Goal: Task Accomplishment & Management: Manage account settings

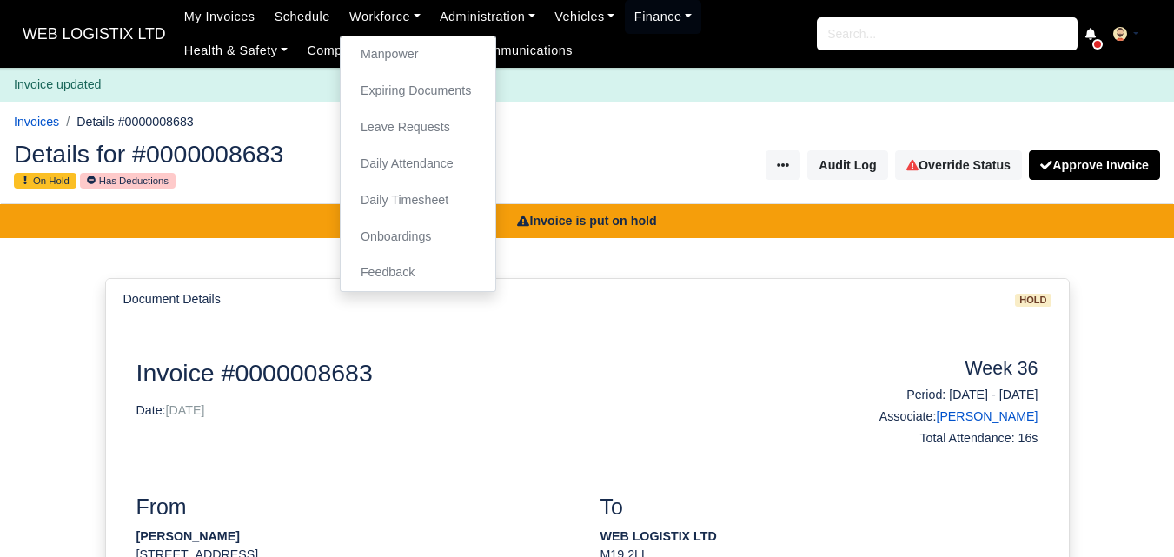
click at [373, 56] on link "Manpower" at bounding box center [418, 55] width 141 height 37
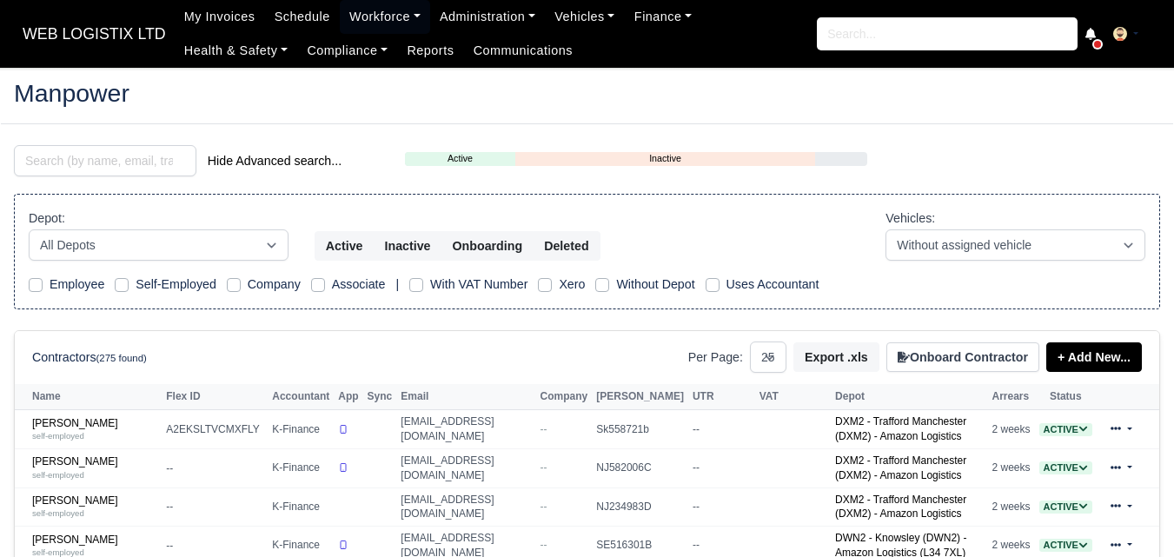
select select "25"
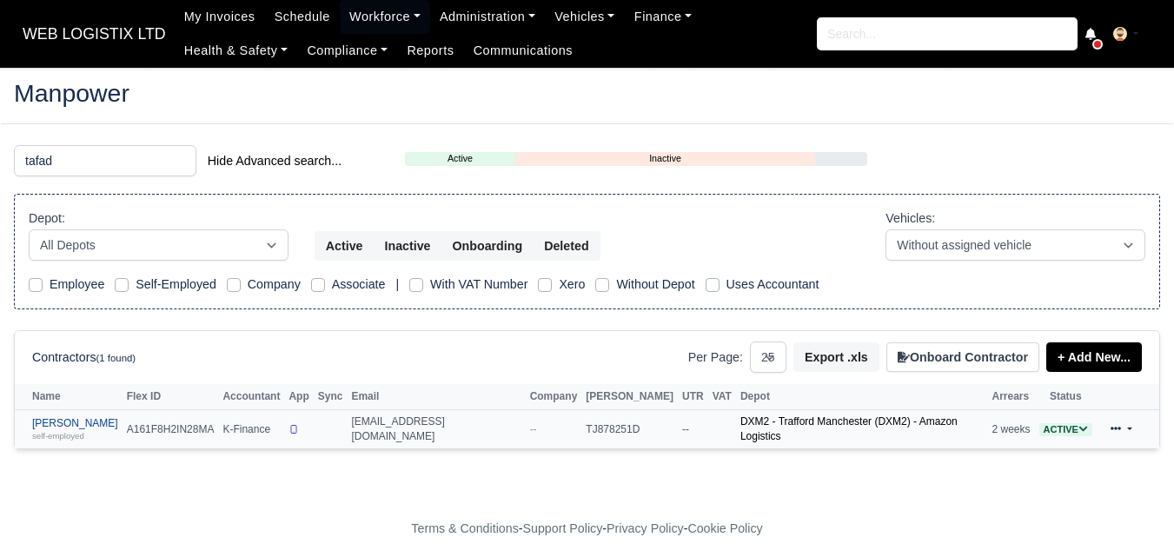
type input "tafad"
click at [72, 434] on small "self-employed" at bounding box center [58, 436] width 52 height 10
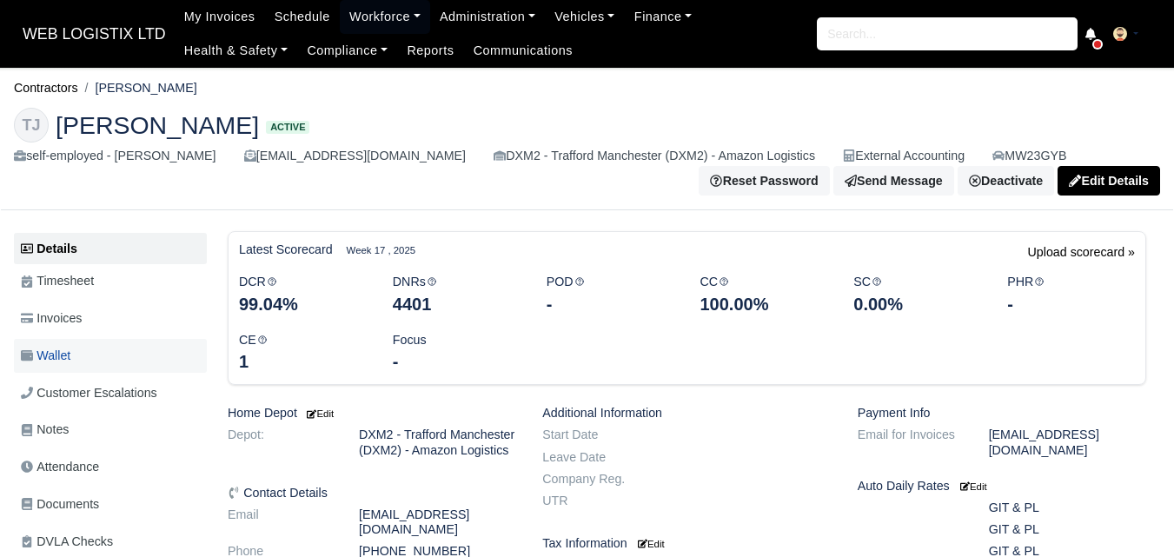
click at [69, 347] on link "Wallet" at bounding box center [110, 356] width 193 height 34
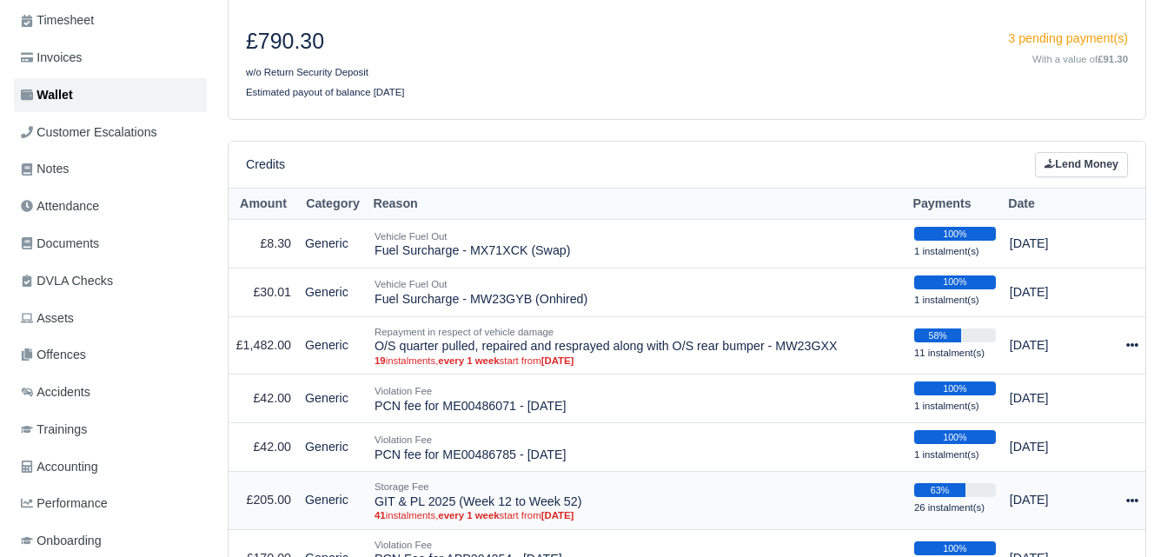
scroll to position [289, 0]
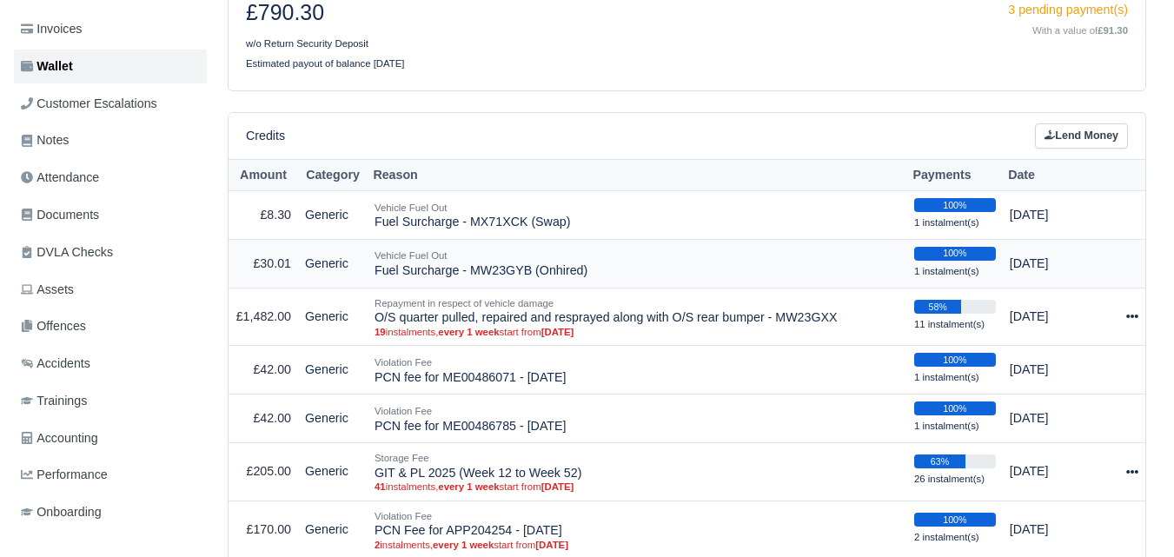
drag, startPoint x: 391, startPoint y: 275, endPoint x: 570, endPoint y: 275, distance: 179.0
click at [570, 275] on td "Vehicle Fuel Out Fuel Surcharge - MW23GYB (Onhired)" at bounding box center [638, 263] width 540 height 49
click at [582, 276] on td "Vehicle Fuel Out Fuel Surcharge - MW23GYB (Onhired)" at bounding box center [638, 263] width 540 height 49
drag, startPoint x: 375, startPoint y: 273, endPoint x: 467, endPoint y: 276, distance: 92.2
click at [467, 276] on td "Vehicle Fuel Out Fuel Surcharge - MW23GYB (Onhired)" at bounding box center [638, 263] width 540 height 49
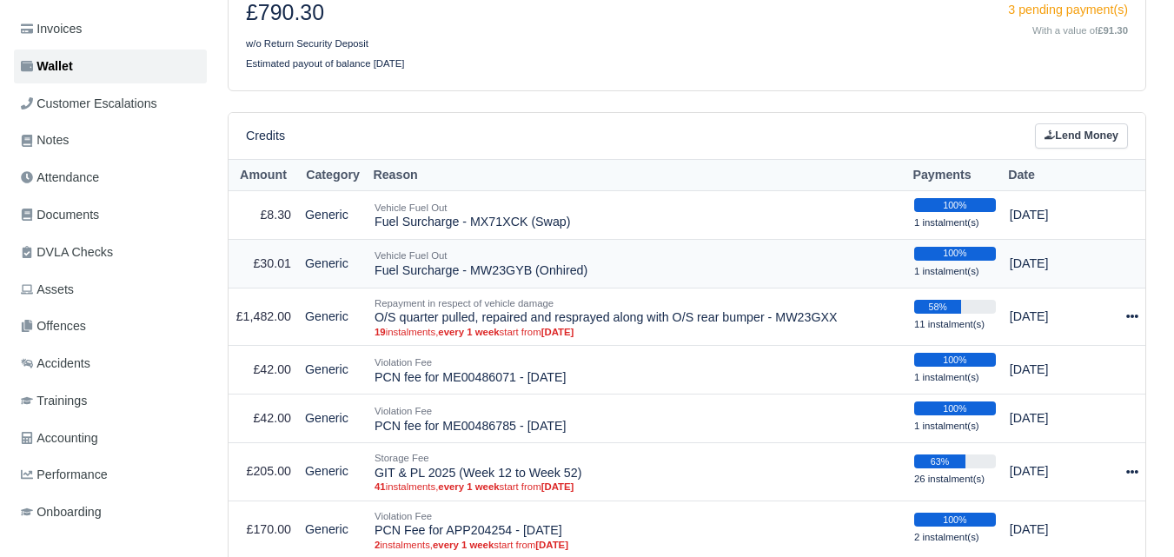
click at [388, 274] on td "Vehicle Fuel Out Fuel Surcharge - MW23GYB (Onhired)" at bounding box center [638, 263] width 540 height 49
click at [385, 271] on td "Vehicle Fuel Out Fuel Surcharge - MW23GYB (Onhired)" at bounding box center [638, 263] width 540 height 49
click at [526, 216] on td "Vehicle Fuel Out Fuel Surcharge - MX71XCK (Swap)" at bounding box center [638, 215] width 540 height 49
drag, startPoint x: 374, startPoint y: 269, endPoint x: 598, endPoint y: 284, distance: 224.7
click at [598, 284] on td "Vehicle Fuel Out Fuel Surcharge - MW23GYB (Onhired)" at bounding box center [638, 263] width 540 height 49
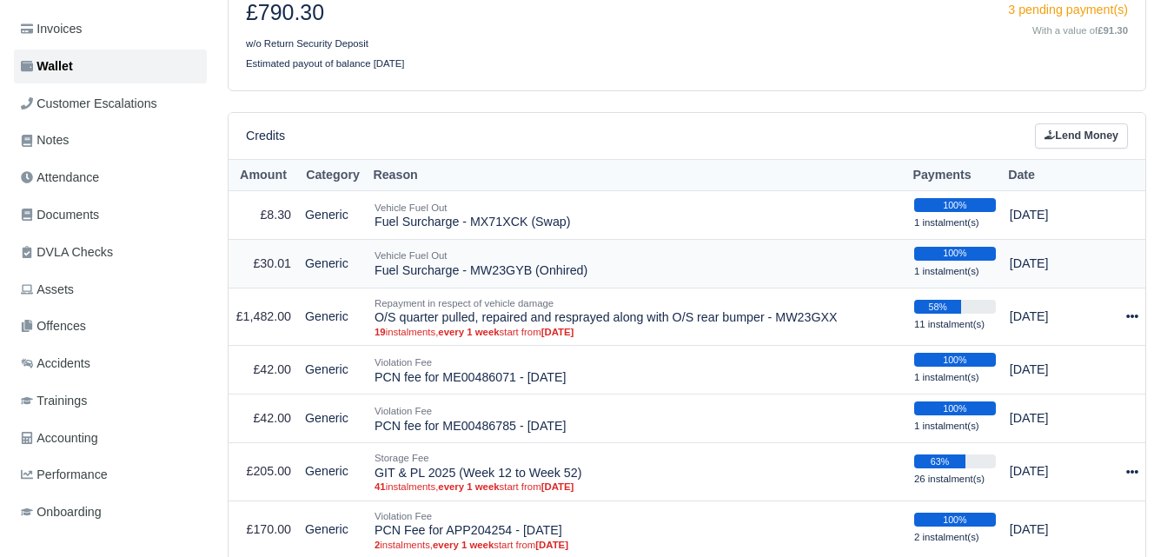
copy td "Fuel Surcharge - MW23GYB (Onhired)"
click at [1104, 143] on link "Lend Money" at bounding box center [1081, 135] width 93 height 25
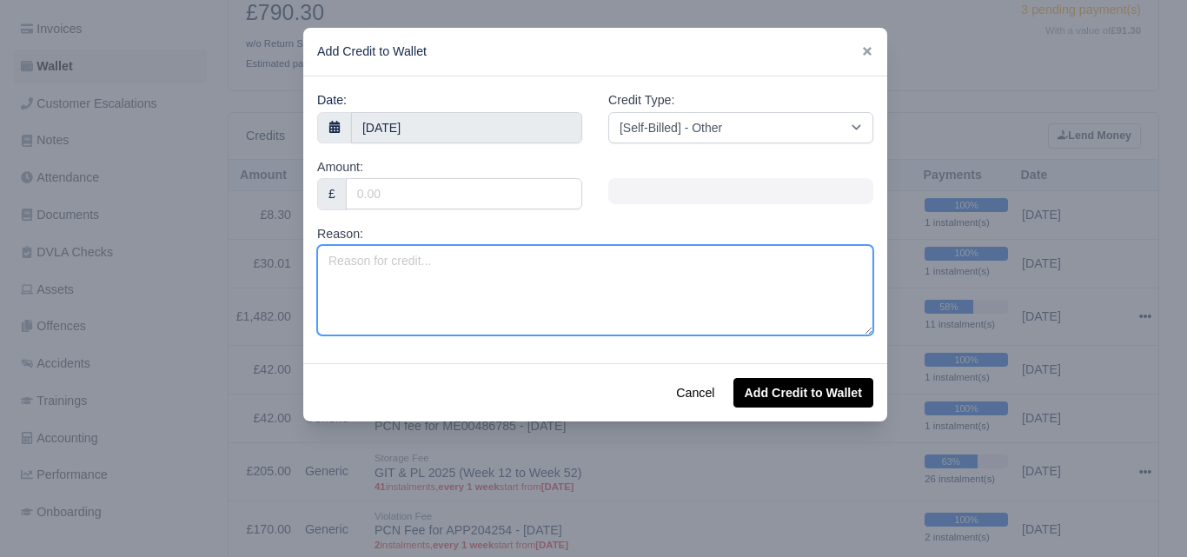
click at [598, 326] on textarea "Reason:" at bounding box center [595, 290] width 556 height 90
paste textarea "Fuel Surcharge - MW23GYB (Onhired)"
type textarea "Fuel Surcharge - MW23GYB (Onhired)"
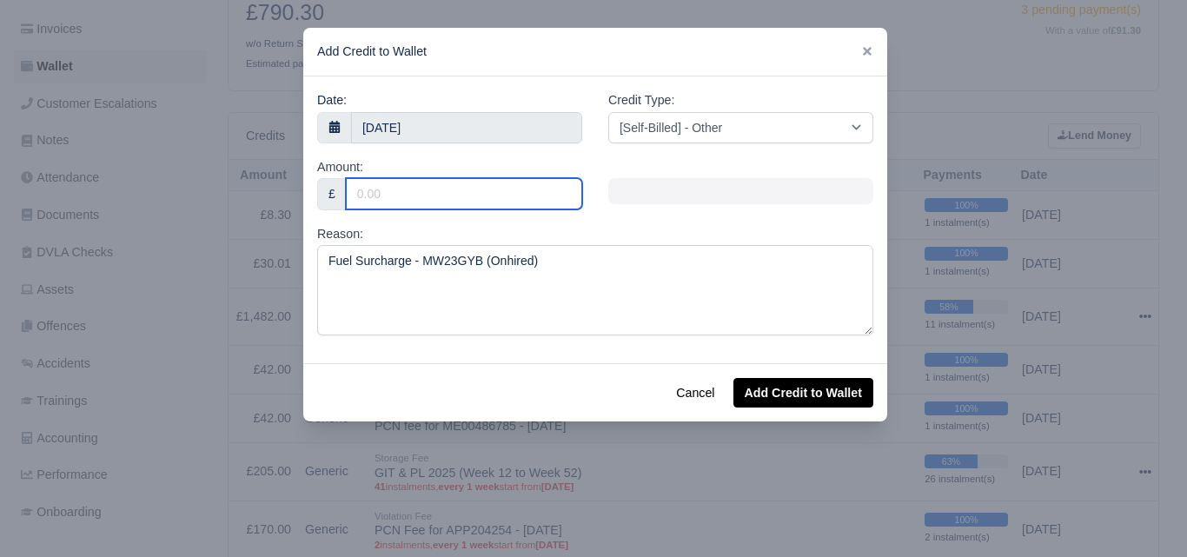
click at [503, 195] on input "Amount:" at bounding box center [464, 193] width 236 height 31
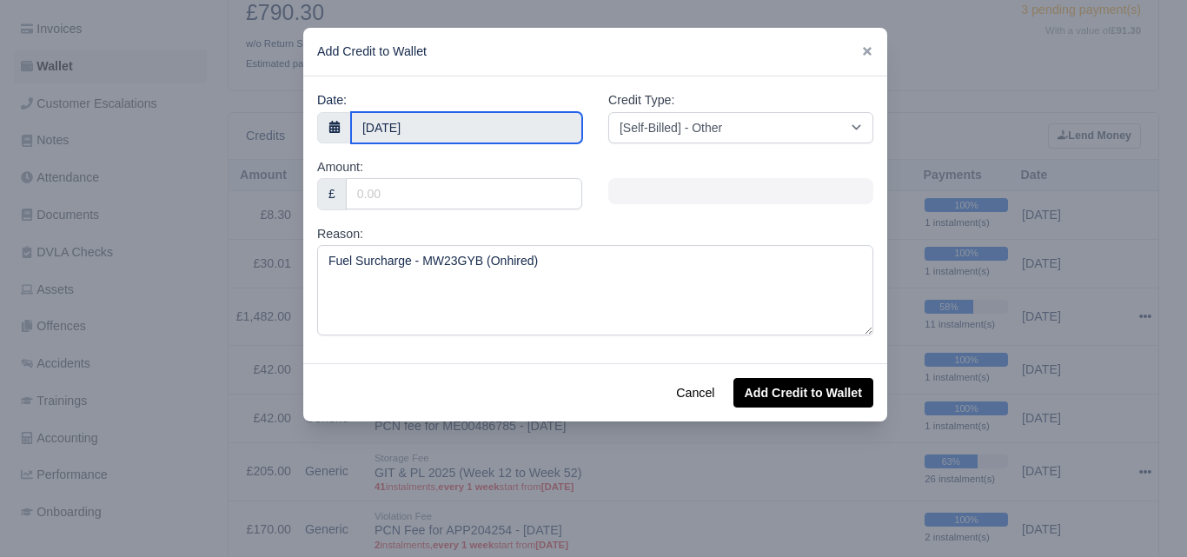
click at [475, 120] on input "10 September 2025" at bounding box center [466, 127] width 231 height 31
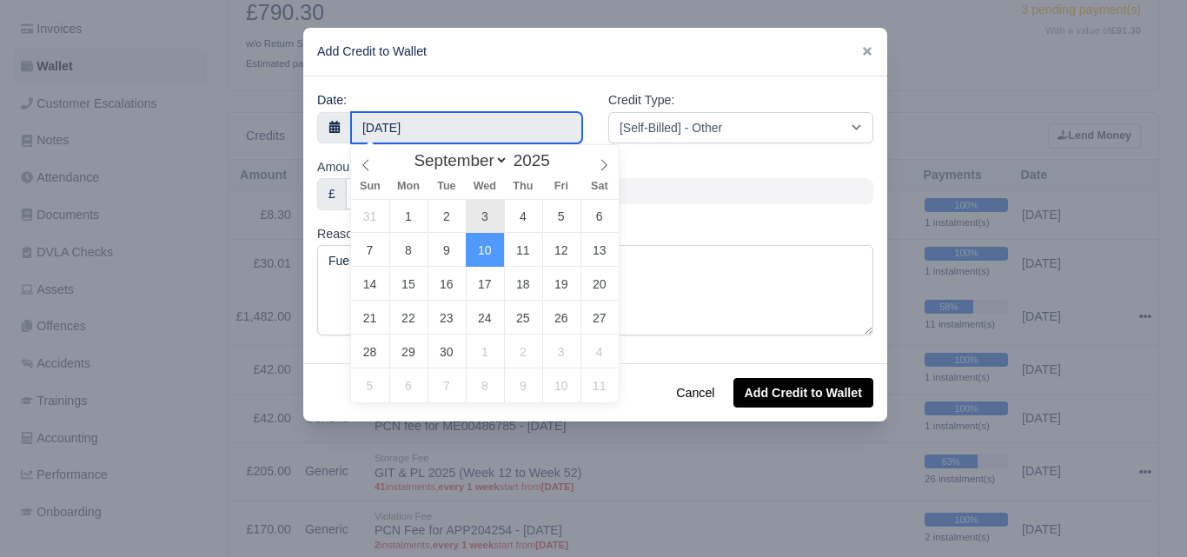
type input "3 September 2025"
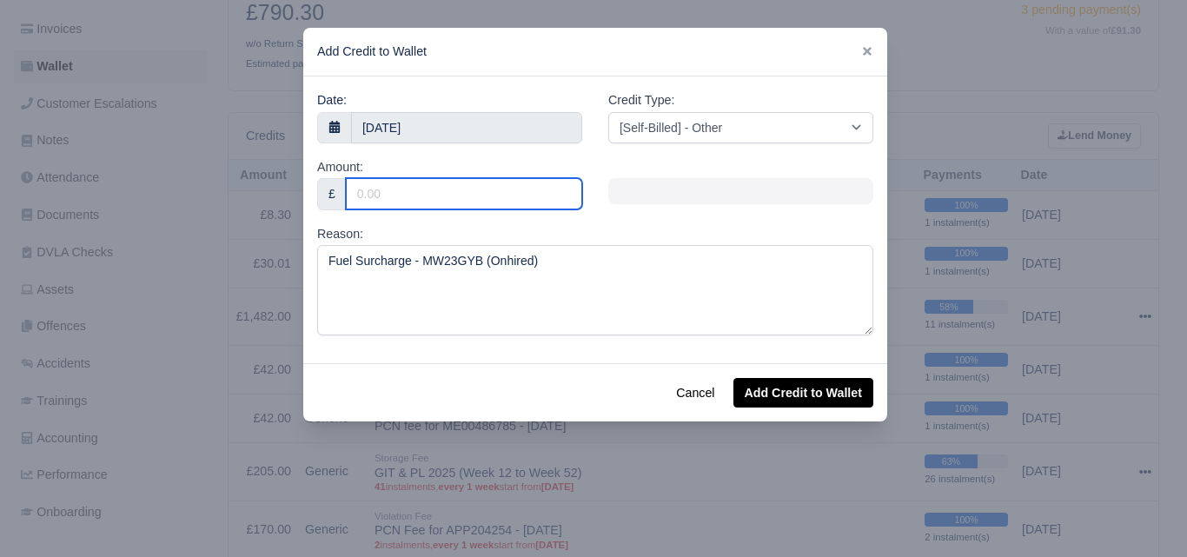
click at [473, 181] on input "Amount:" at bounding box center [464, 193] width 236 height 31
click at [435, 196] on input "Amount:" at bounding box center [464, 193] width 236 height 31
paste input "31.54"
type input "31.54"
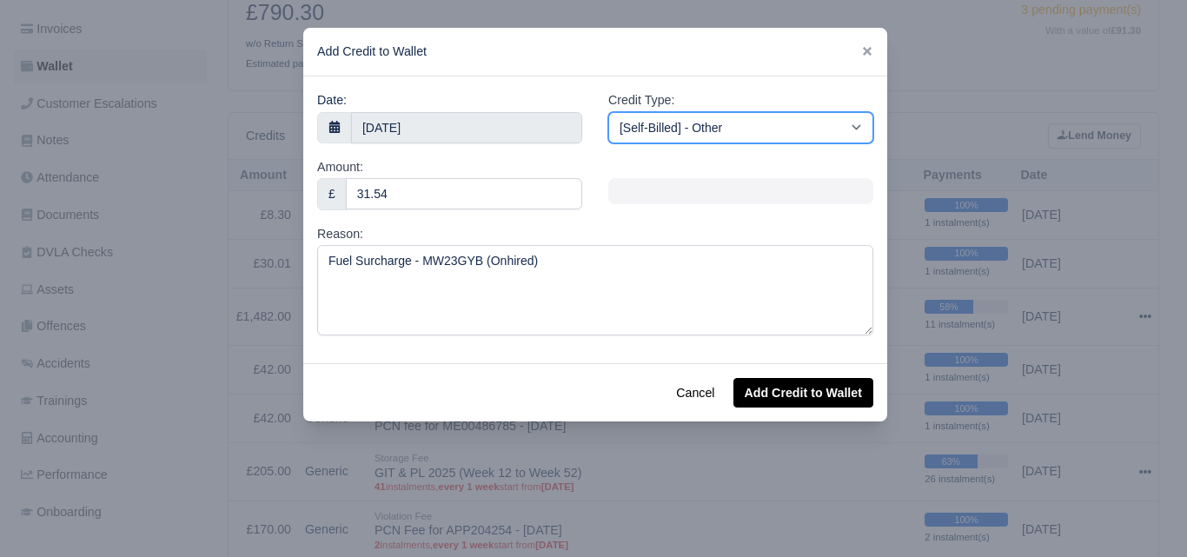
click at [839, 128] on select "[Self-Billed] - Other [Self-Billed] - Negative Invoice [Self-Billed] - Keychain…" at bounding box center [740, 127] width 265 height 31
click at [608, 112] on select "[Self-Billed] - Other [Self-Billed] - Negative Invoice [Self-Billed] - Keychain…" at bounding box center [740, 127] width 265 height 31
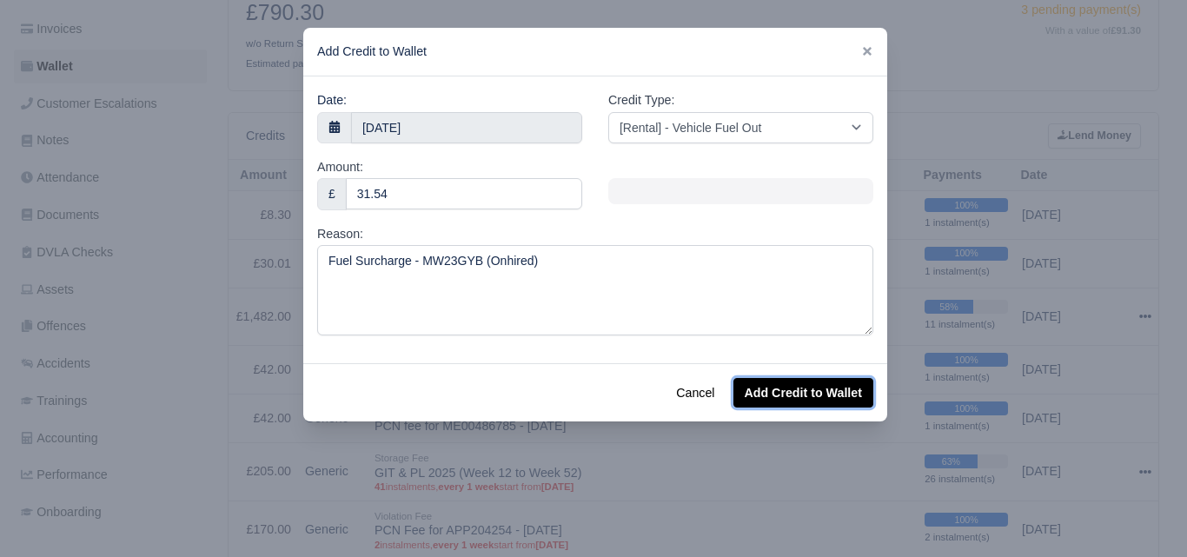
click at [770, 394] on button "Add Credit to Wallet" at bounding box center [804, 393] width 140 height 30
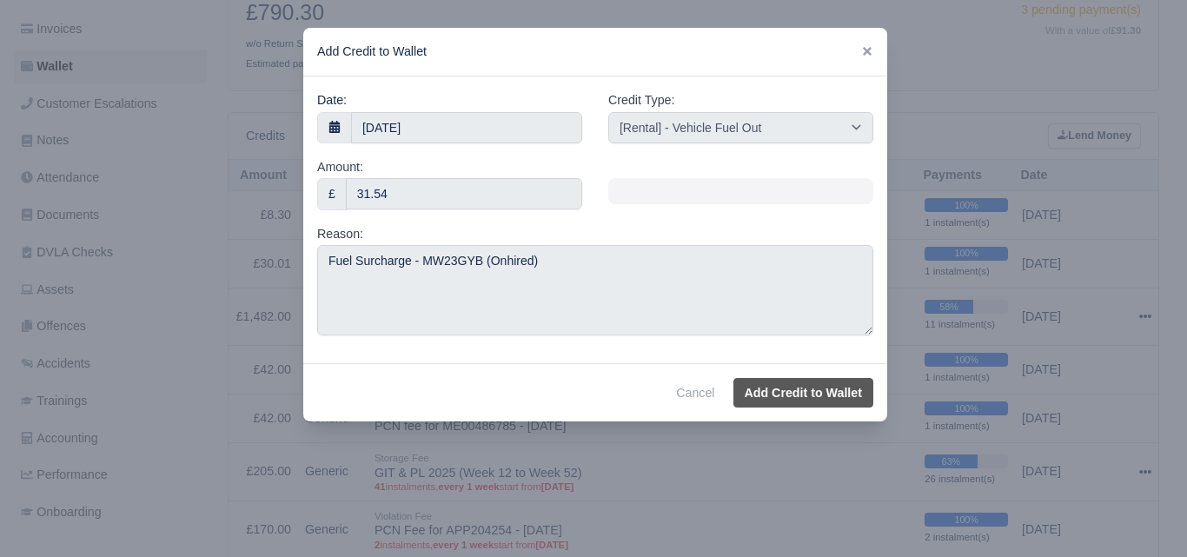
select select "other"
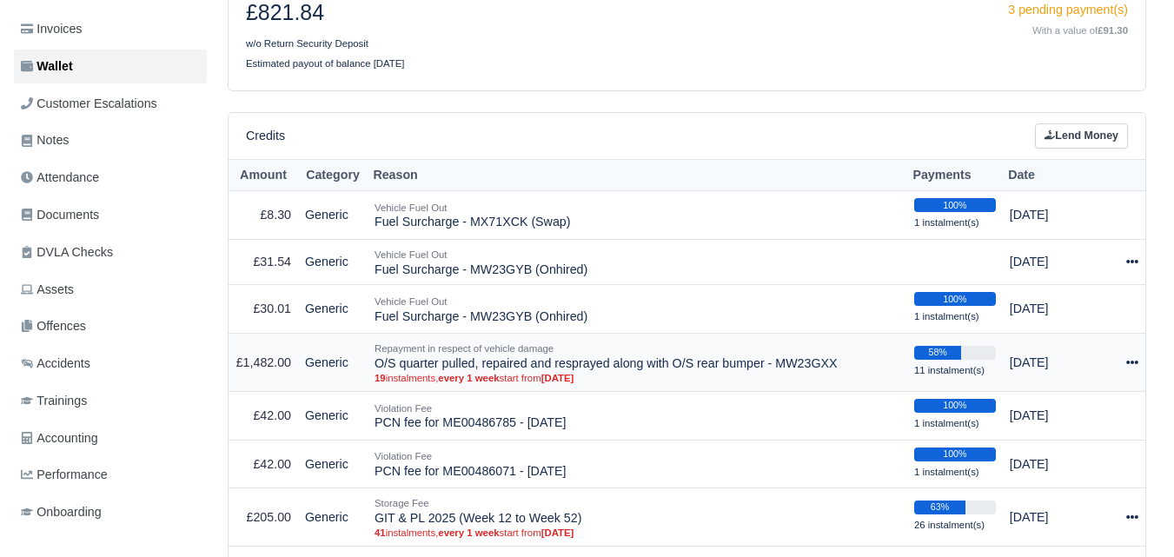
scroll to position [289, 0]
click at [1134, 266] on icon at bounding box center [1132, 262] width 12 height 12
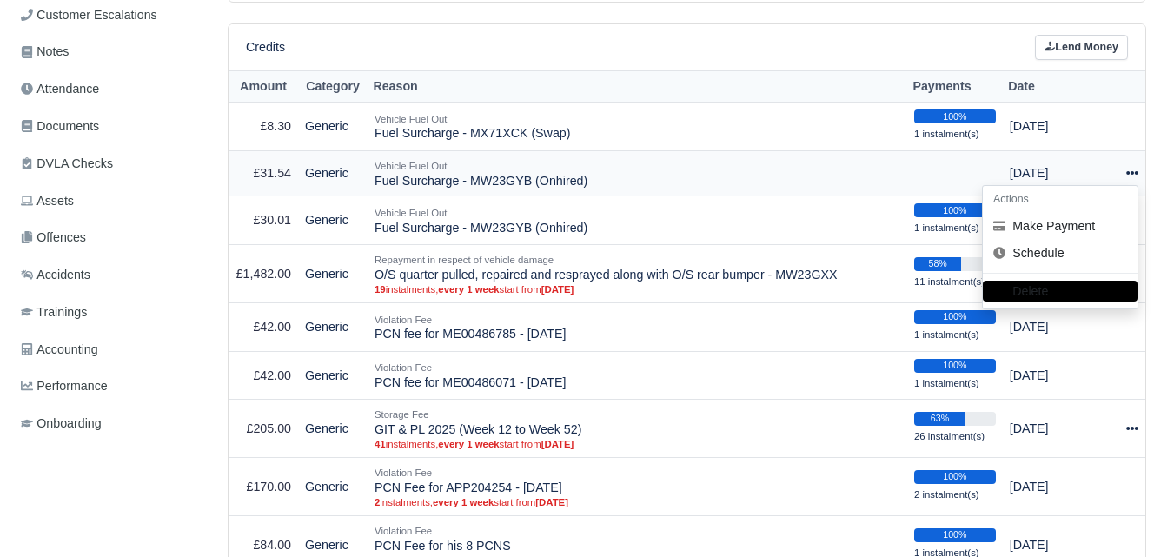
scroll to position [435, 0]
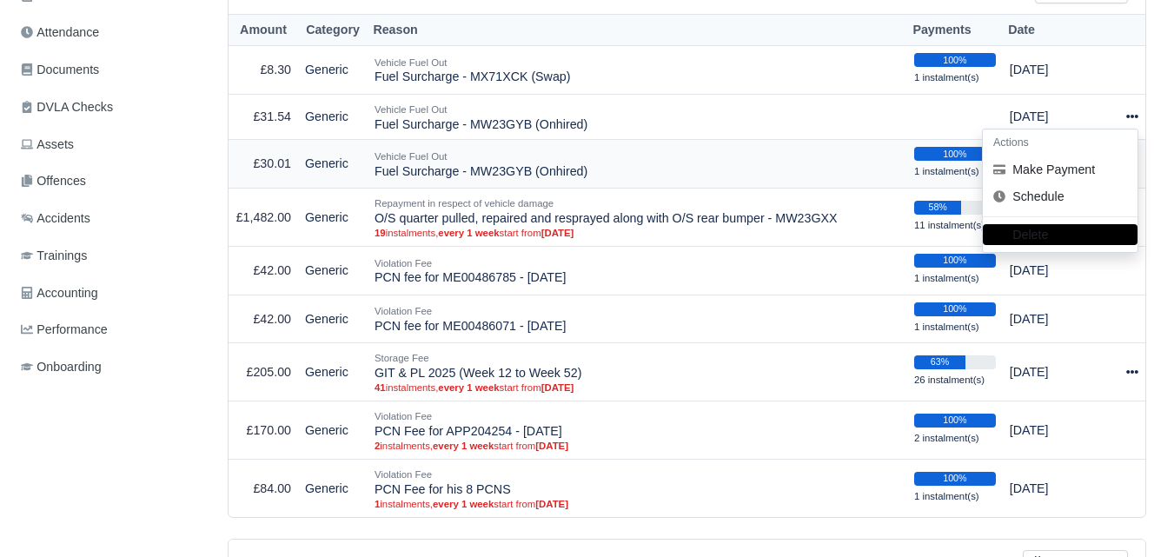
click at [827, 176] on td "Vehicle Fuel Out Fuel Surcharge - MW23GYB (Onhired)" at bounding box center [638, 164] width 540 height 49
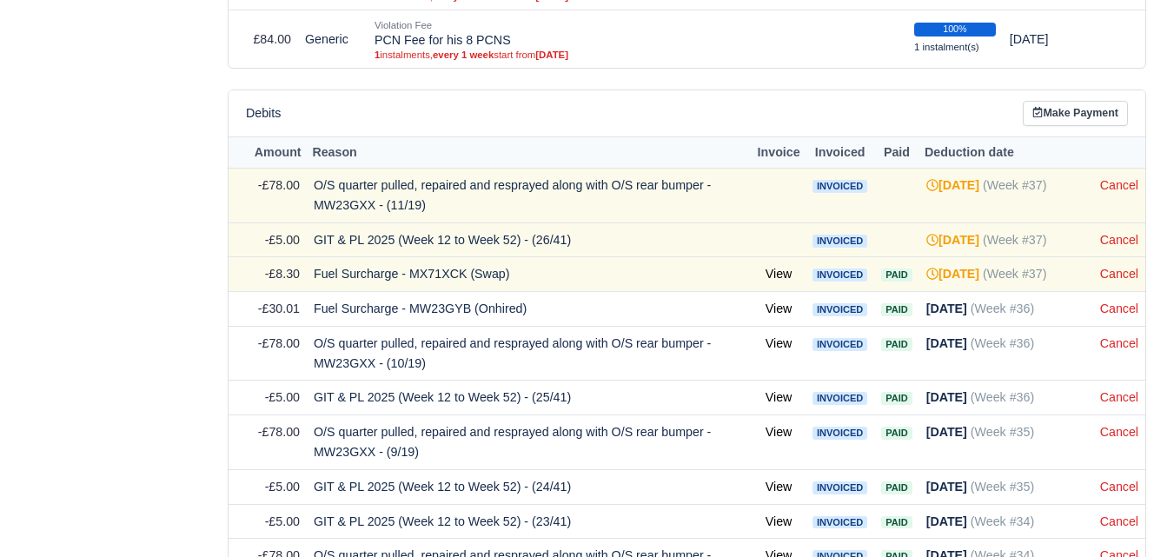
scroll to position [1013, 0]
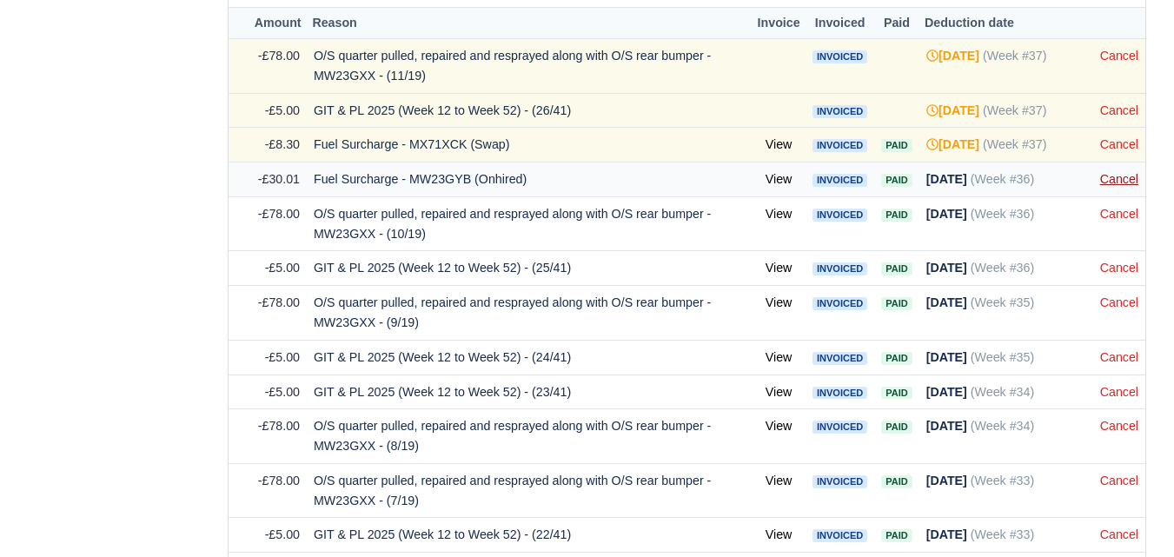
click at [1113, 186] on link "Cancel" at bounding box center [1119, 179] width 38 height 14
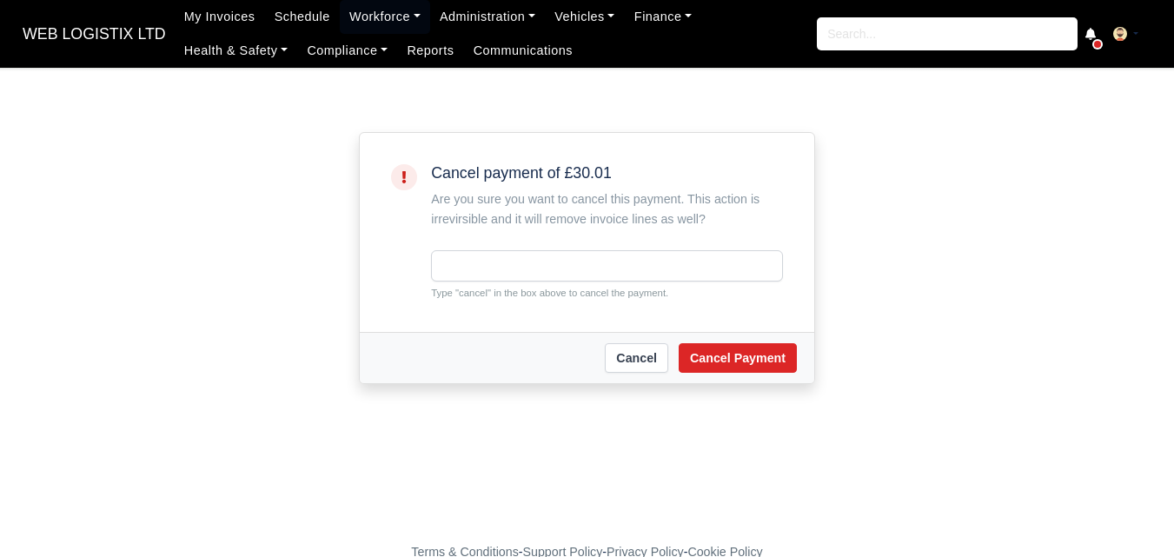
click at [465, 292] on small "Type "cancel" in the box above to cancel the payment." at bounding box center [607, 293] width 352 height 16
copy small "cancel"
click at [465, 278] on input "text" at bounding box center [607, 265] width 352 height 31
paste input "cancel"
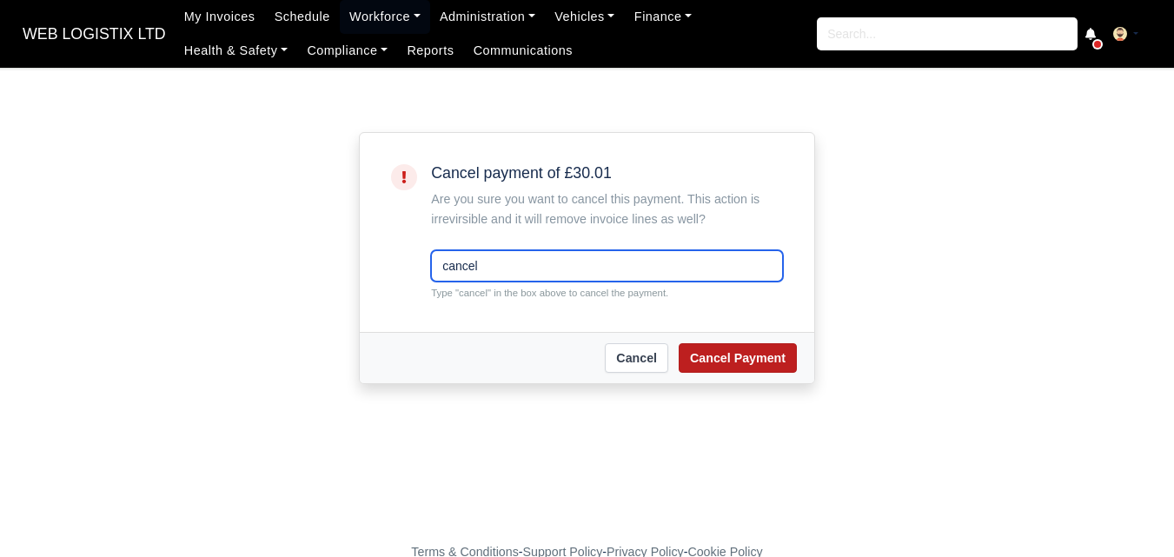
type input "cancel"
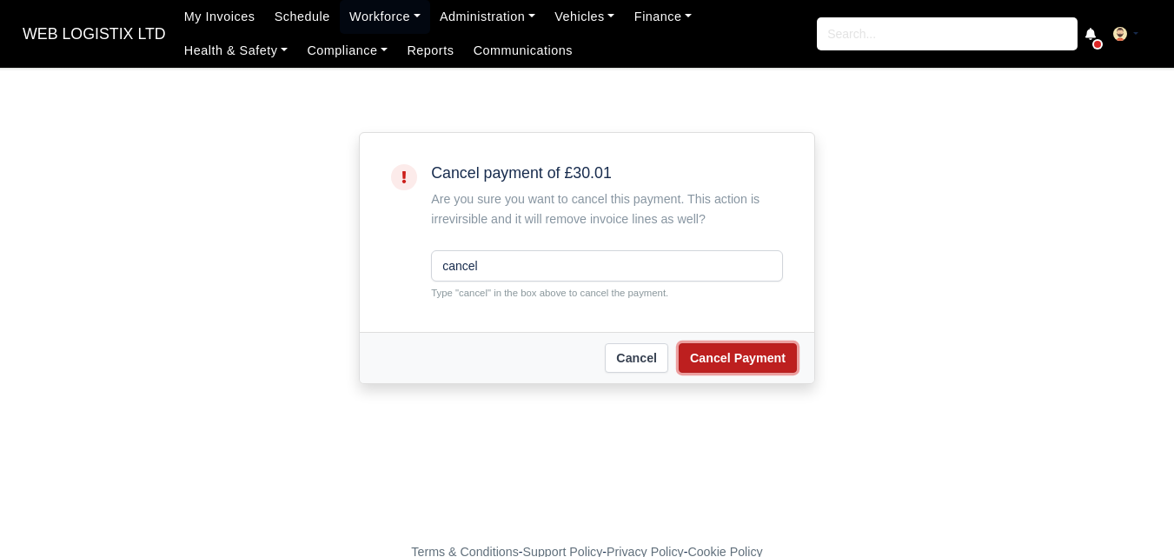
click at [756, 346] on button "Cancel Payment" at bounding box center [738, 358] width 118 height 30
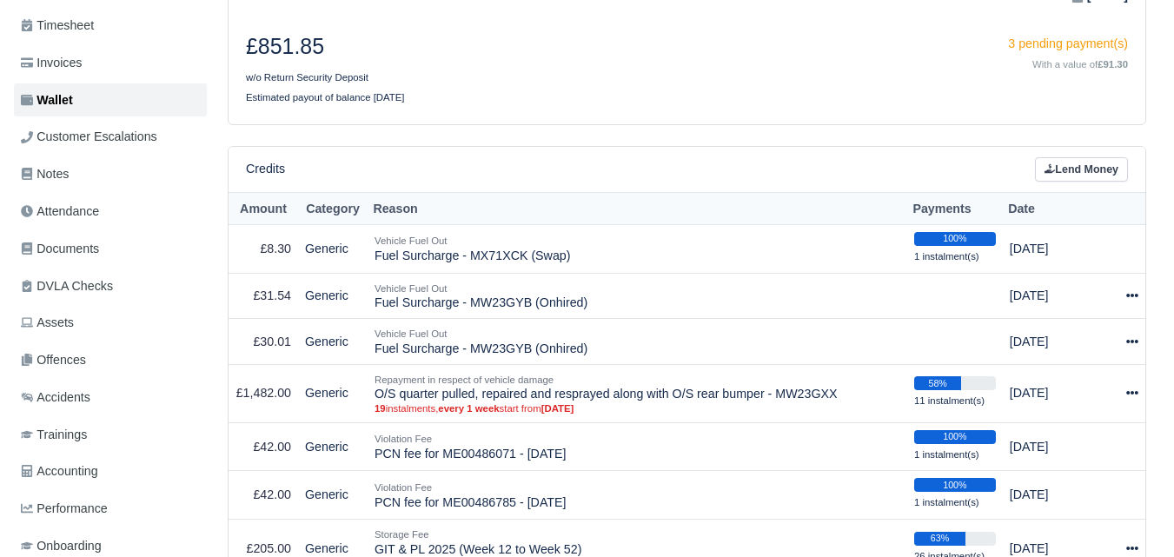
scroll to position [289, 0]
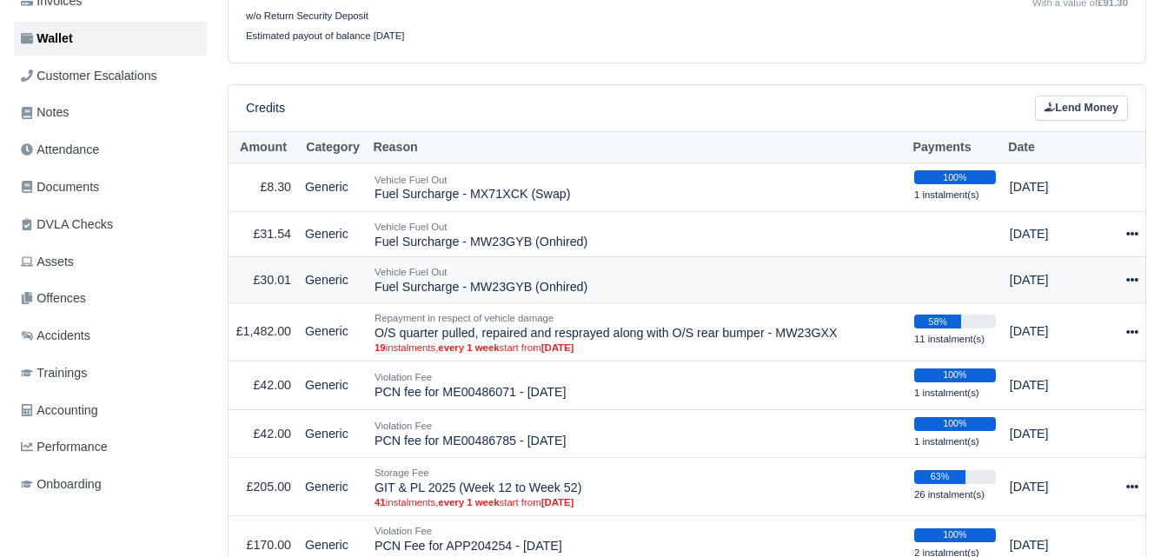
scroll to position [317, 0]
click at [1133, 281] on icon at bounding box center [1132, 280] width 12 height 12
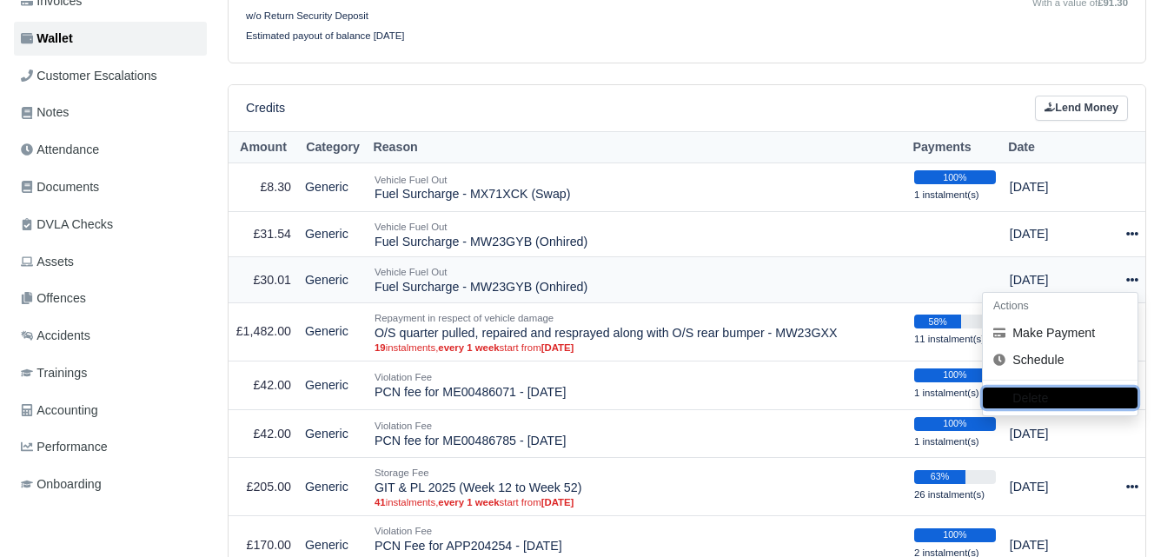
click at [1065, 402] on button "Delete" at bounding box center [1060, 398] width 155 height 21
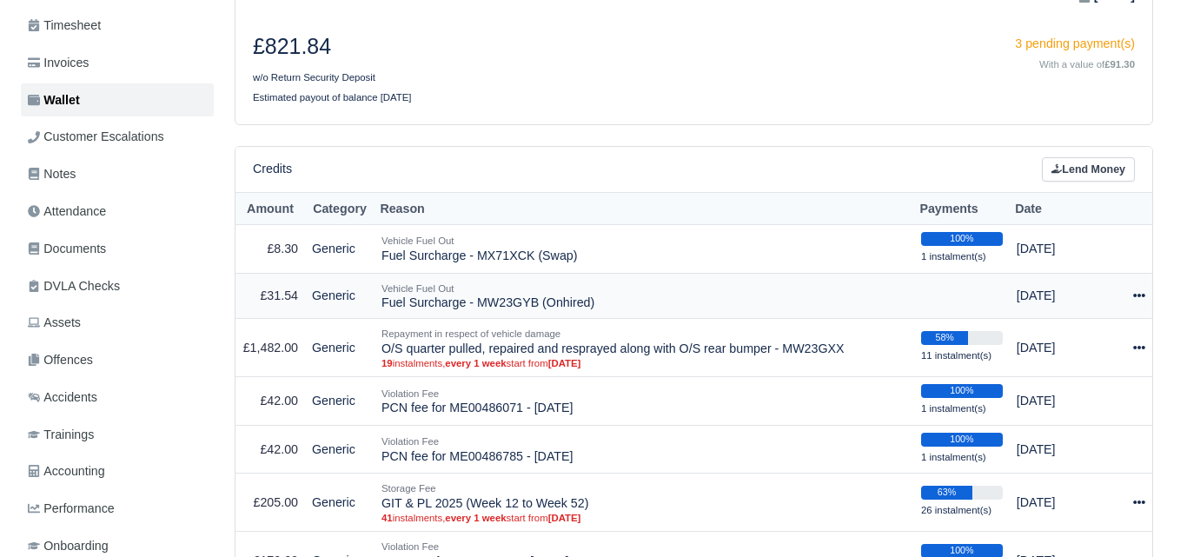
scroll to position [289, 0]
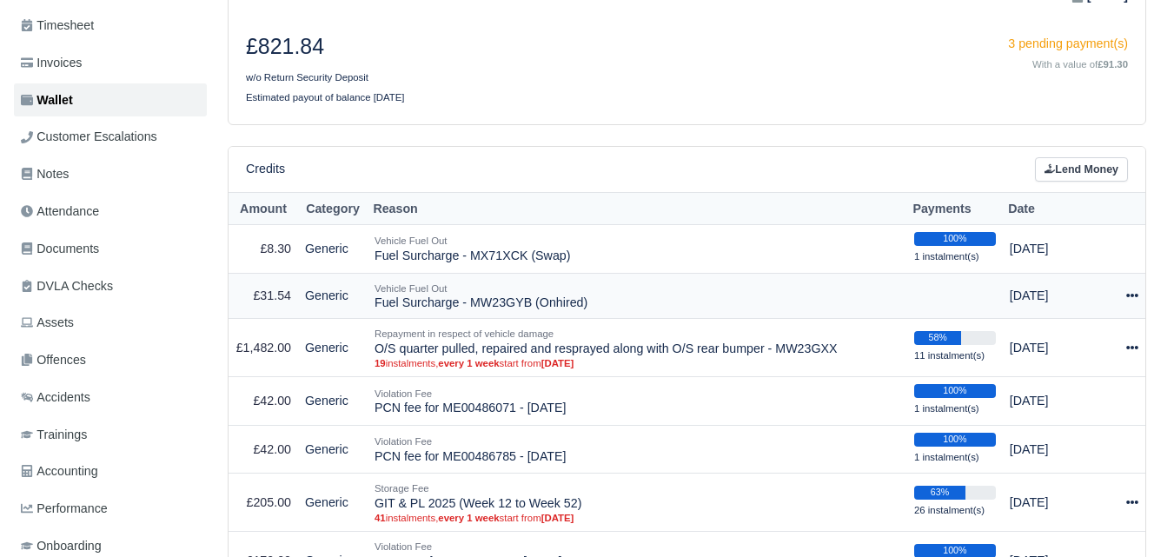
click at [1129, 302] on icon at bounding box center [1132, 295] width 12 height 12
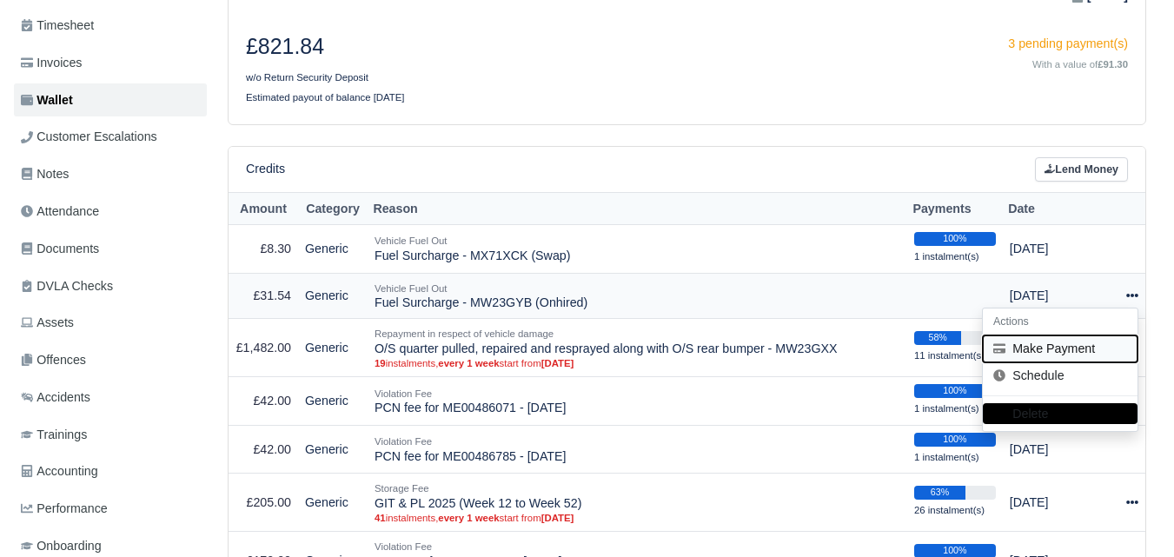
click at [1024, 356] on button "Make Payment" at bounding box center [1060, 348] width 155 height 27
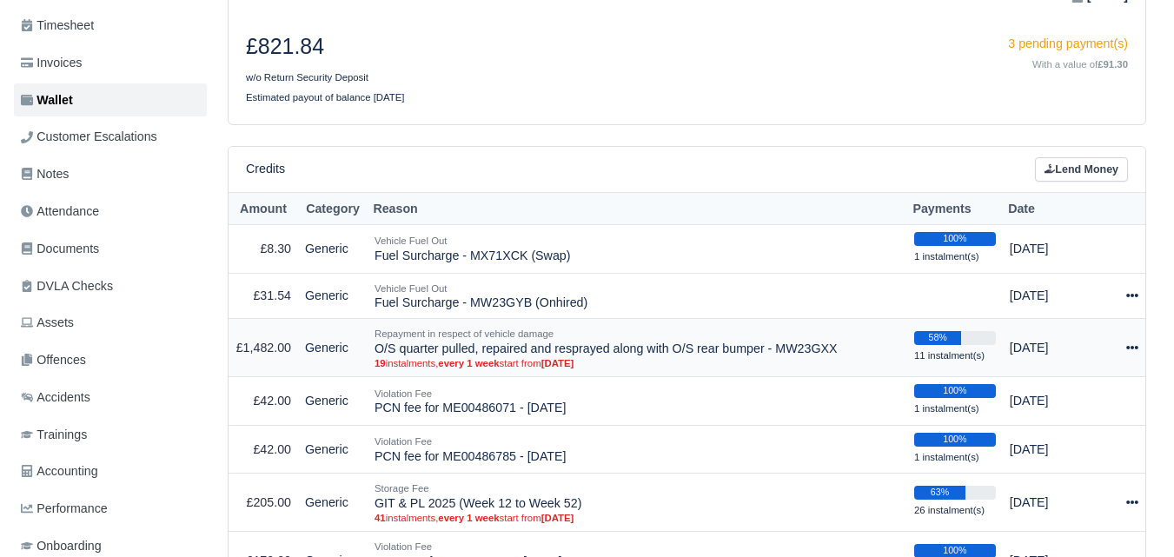
select select "6756"
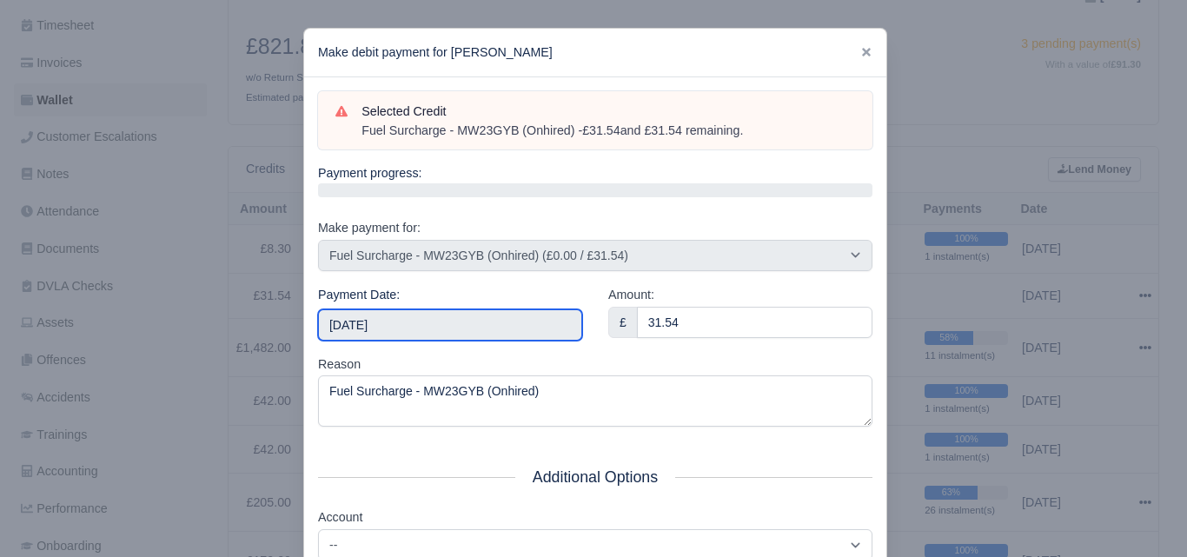
click at [448, 325] on input "2025-09-13" at bounding box center [450, 324] width 264 height 31
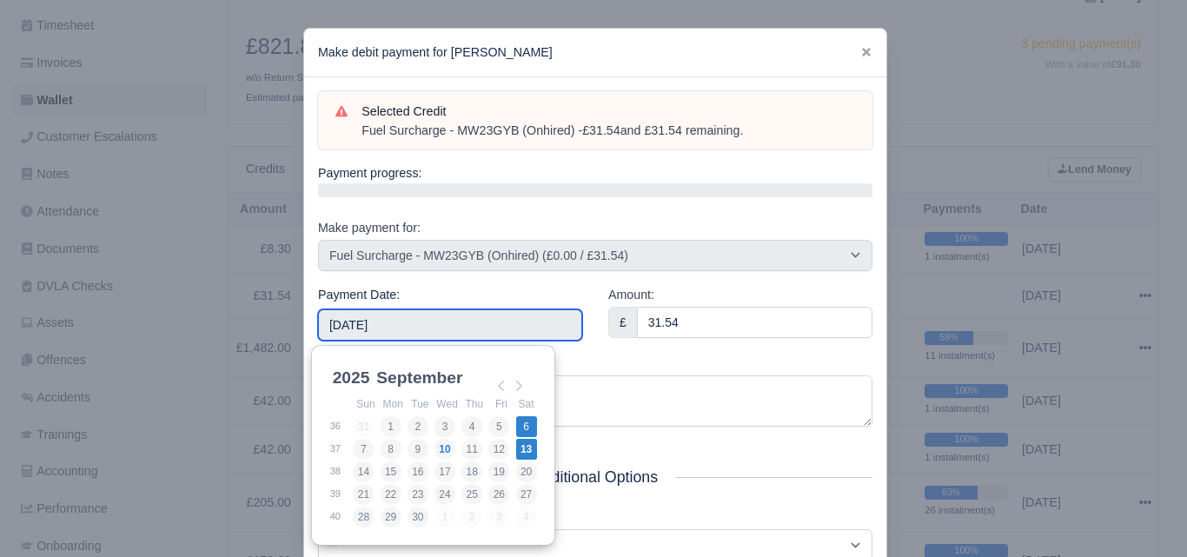
type input "2025-09-06"
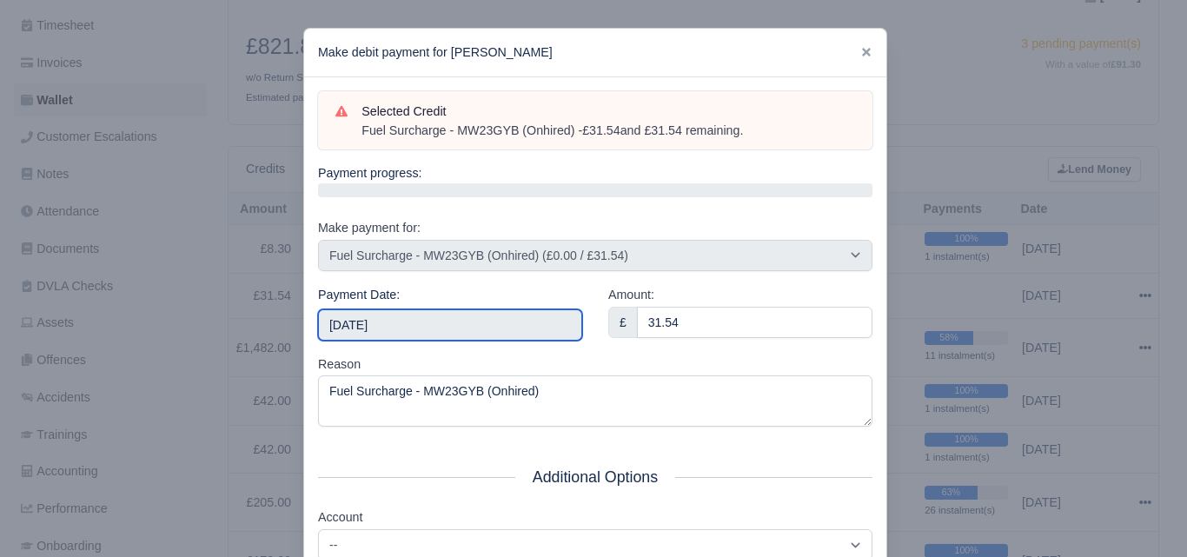
click at [506, 324] on input "2025-09-06" at bounding box center [450, 324] width 264 height 31
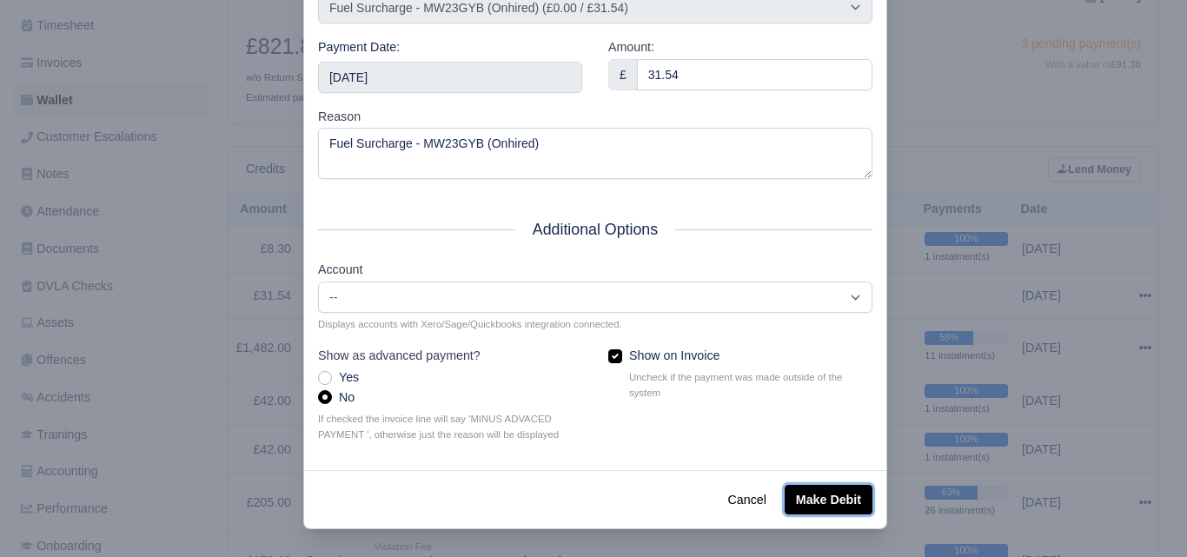
click at [797, 495] on button "Make Debit" at bounding box center [829, 500] width 88 height 30
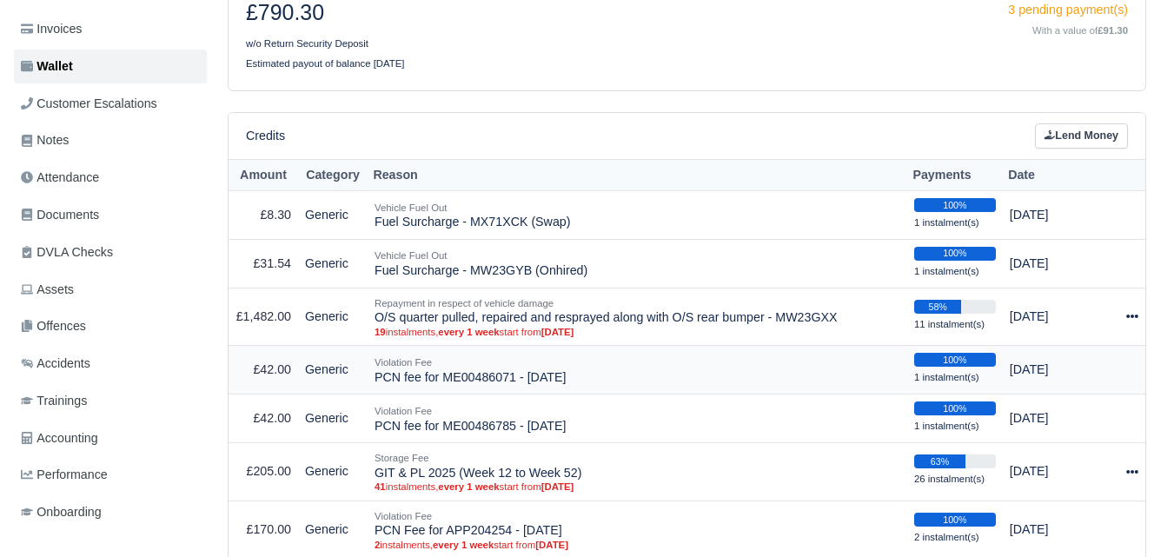
scroll to position [289, 0]
